Goal: Information Seeking & Learning: Learn about a topic

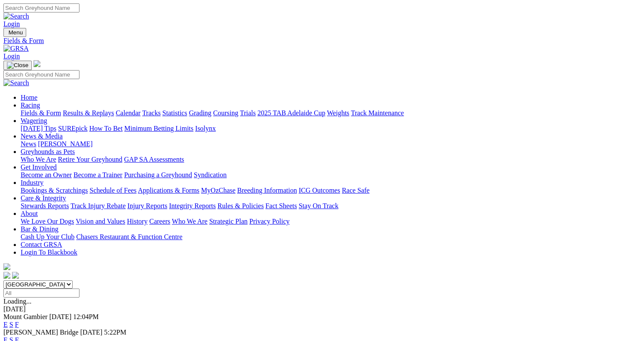
click at [19, 336] on link "F" at bounding box center [17, 339] width 4 height 7
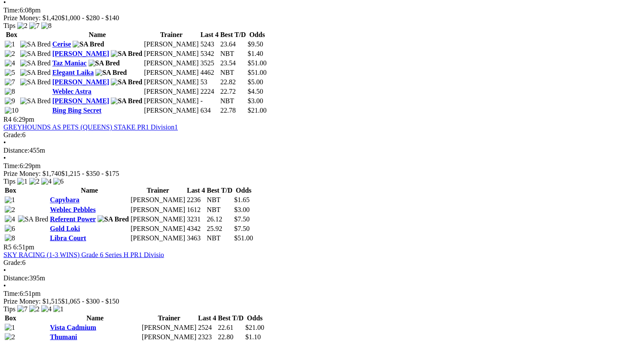
scroll to position [740, 0]
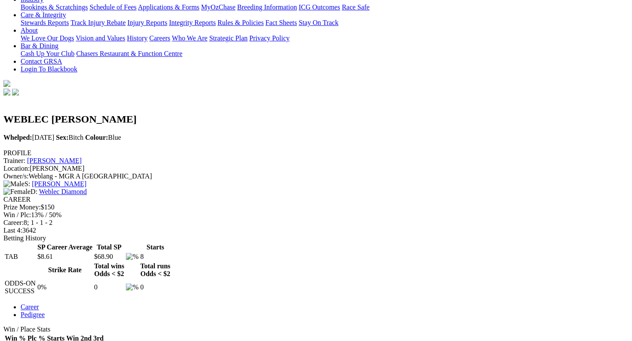
scroll to position [182, 0]
